Goal: Transaction & Acquisition: Purchase product/service

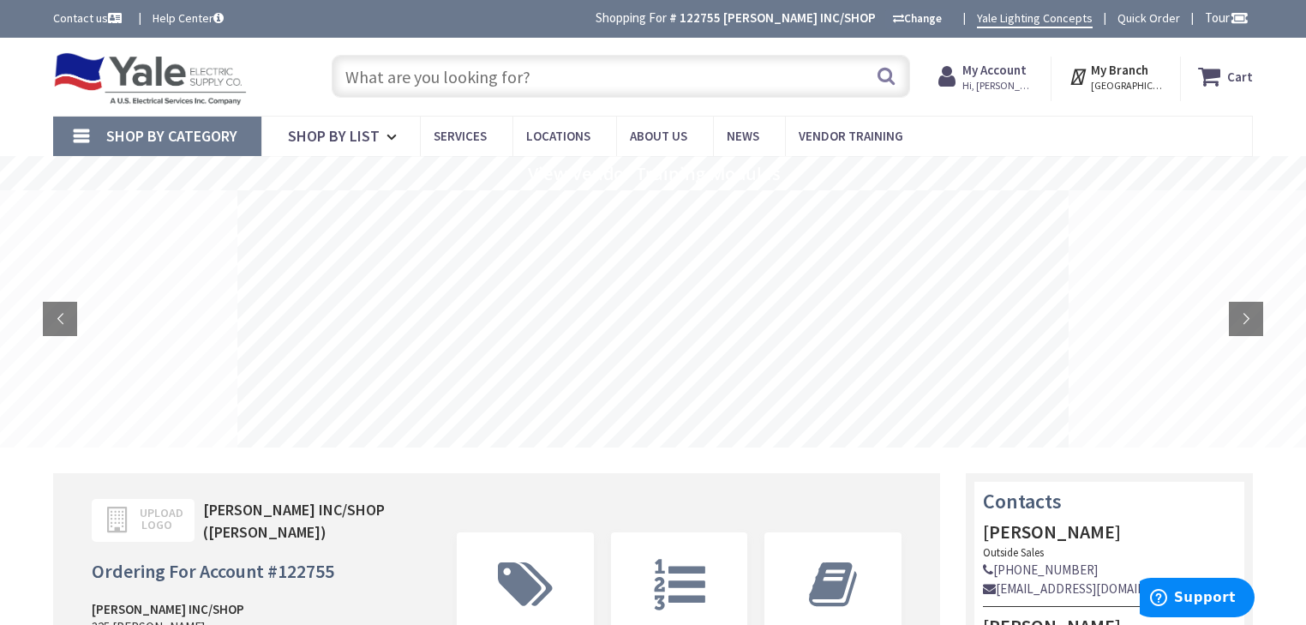
click at [575, 72] on input "text" at bounding box center [621, 76] width 579 height 43
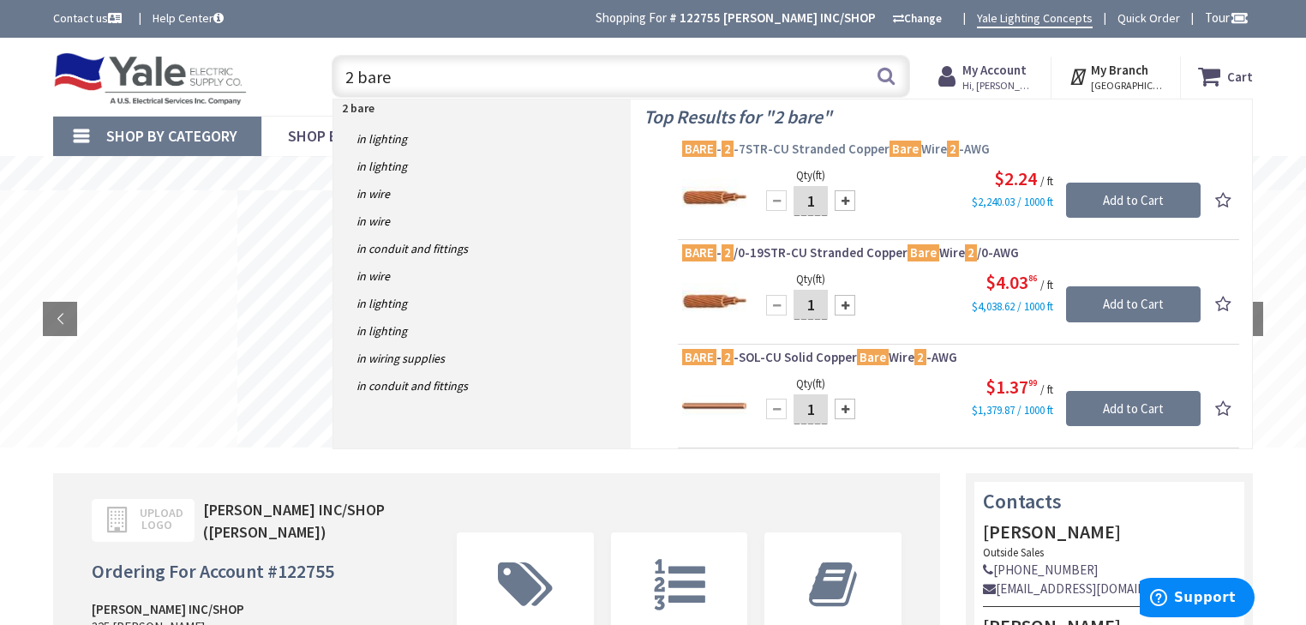
type input "2 bare"
click at [782, 150] on span "BARE - 2 -7STR-CU Stranded Copper Bare Wire 2 -AWG" at bounding box center [958, 149] width 553 height 17
